Goal: Navigation & Orientation: Find specific page/section

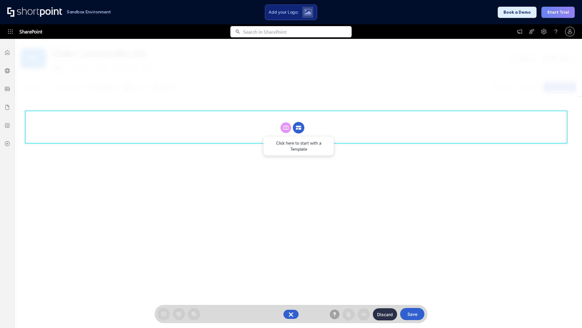
click at [299, 127] on circle at bounding box center [299, 128] width 12 height 12
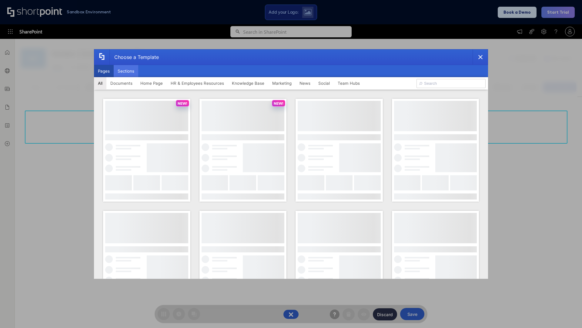
click at [126, 71] on button "Sections" at bounding box center [126, 71] width 25 height 12
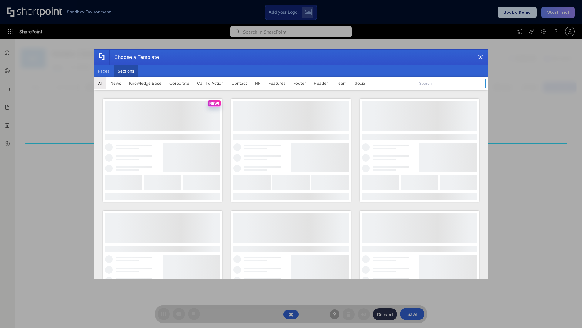
type input "HR Hub"
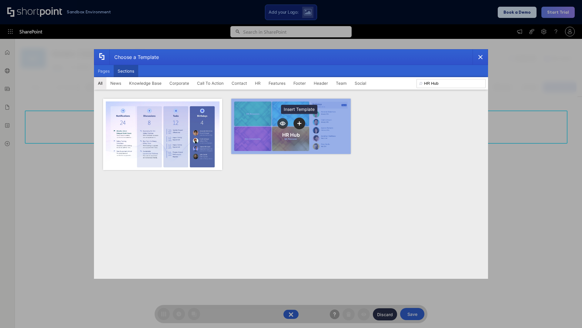
click at [299, 123] on icon "template selector" at bounding box center [299, 123] width 4 height 4
